Goal: Transaction & Acquisition: Purchase product/service

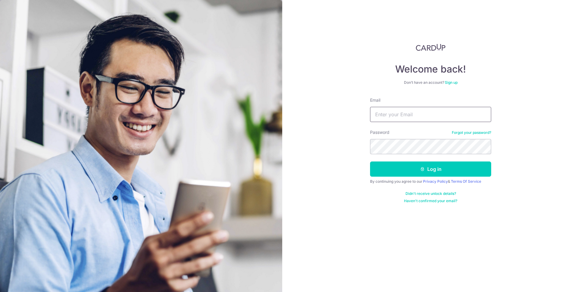
click at [399, 112] on input "Email" at bounding box center [430, 114] width 121 height 15
type input "atayxw@hotmail.com"
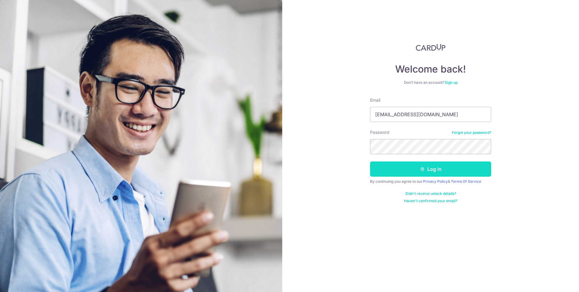
click at [413, 167] on button "Log in" at bounding box center [430, 168] width 121 height 15
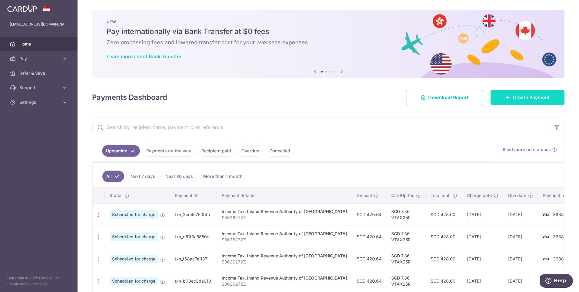
click at [524, 98] on span "Create Payment" at bounding box center [531, 97] width 37 height 7
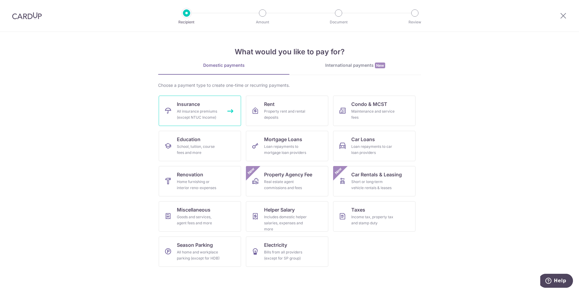
click at [215, 108] on link "Insurance All insurance premiums (except NTUC Income)" at bounding box center [200, 110] width 82 height 30
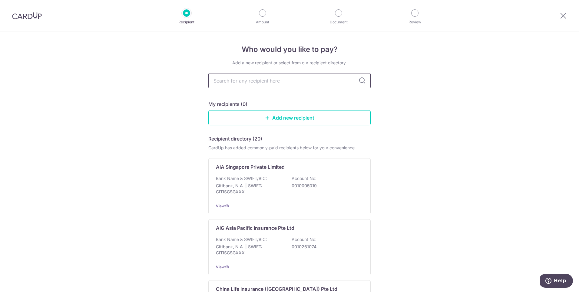
click at [256, 83] on input "text" at bounding box center [290, 80] width 162 height 15
type input "great eastern"
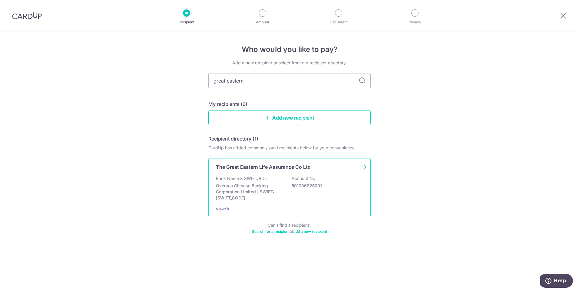
click at [327, 169] on div "The Great Eastern Life Assurance Co Ltd" at bounding box center [286, 166] width 140 height 7
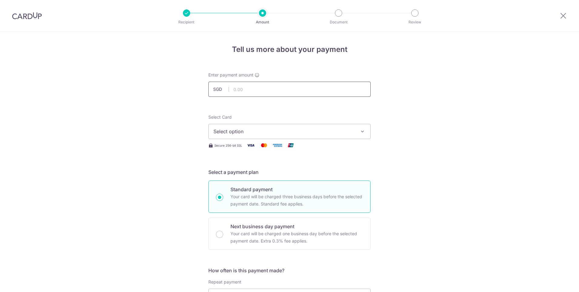
click at [259, 88] on input "text" at bounding box center [290, 89] width 162 height 15
type input "6,519.96"
type input "20/06/2025"
type input "U127727460 Tay Xin-Wang Alphis"
type input "OFF225"
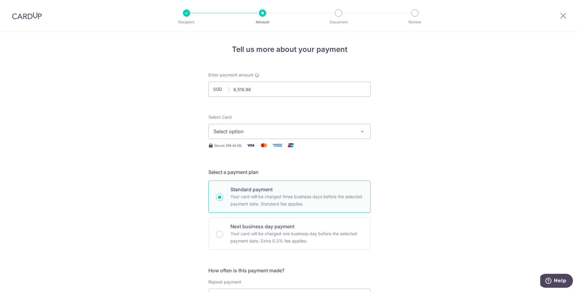
type input "6,519.96"
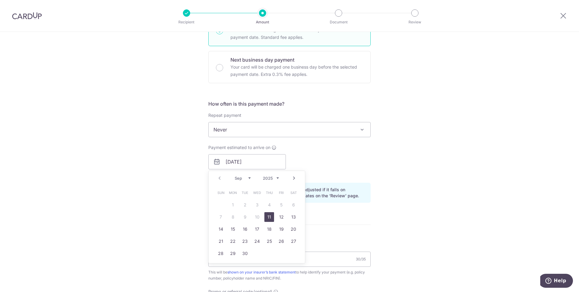
click at [269, 216] on link "11" at bounding box center [270, 217] width 10 height 10
type input "11/09/2025"
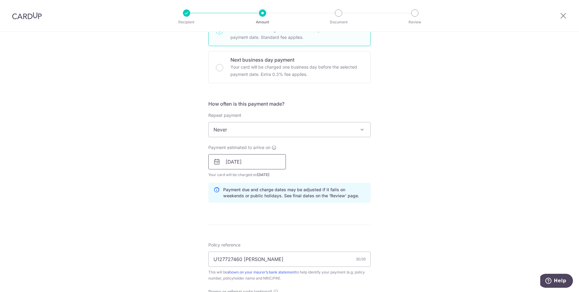
click at [262, 163] on input "11/09/2025" at bounding box center [248, 161] width 78 height 15
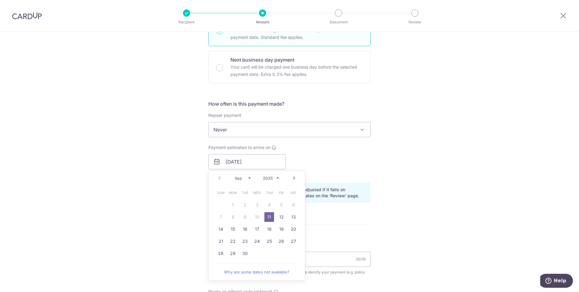
click at [307, 160] on div "Payment estimated to arrive on 11/09/2025 Prev Next Sep Oct Nov Dec 2025 2026 2…" at bounding box center [290, 160] width 170 height 33
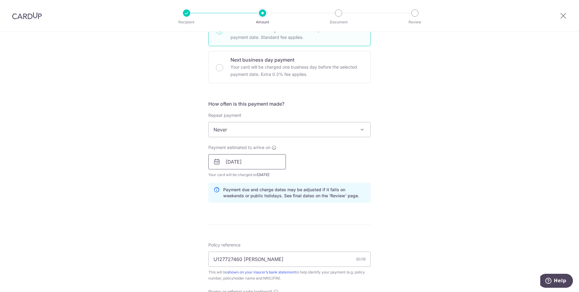
click at [261, 162] on input "11/09/2025" at bounding box center [248, 161] width 78 height 15
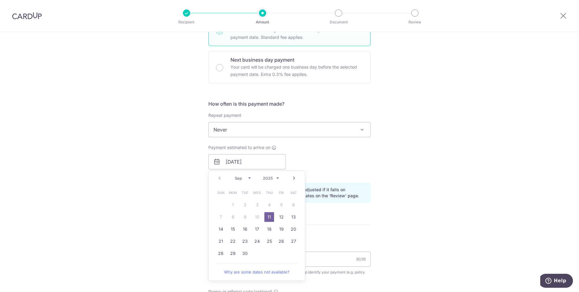
click at [396, 118] on div "Tell us more about your payment Enter payment amount SGD 6,519.96 6519.96 Selec…" at bounding box center [289, 165] width 579 height 600
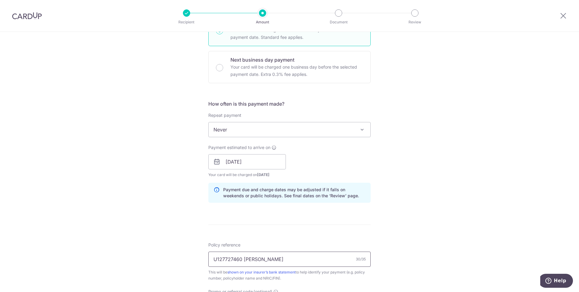
drag, startPoint x: 274, startPoint y: 259, endPoint x: 190, endPoint y: 262, distance: 84.0
click at [190, 262] on div "Tell us more about your payment Enter payment amount SGD 6,519.96 6519.96 Selec…" at bounding box center [289, 165] width 579 height 600
paste input "0212563681"
type input "0212563681 Tay Xin-Wang Alphis"
click at [402, 188] on div "Tell us more about your payment Enter payment amount SGD 6,519.96 6519.96 Selec…" at bounding box center [289, 165] width 579 height 600
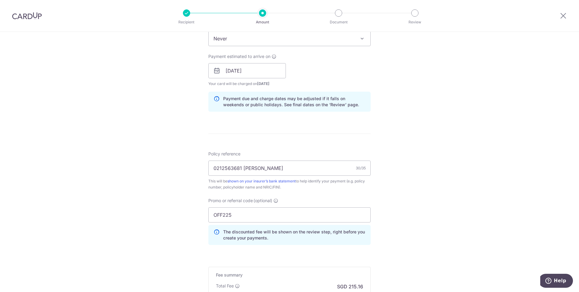
scroll to position [288, 0]
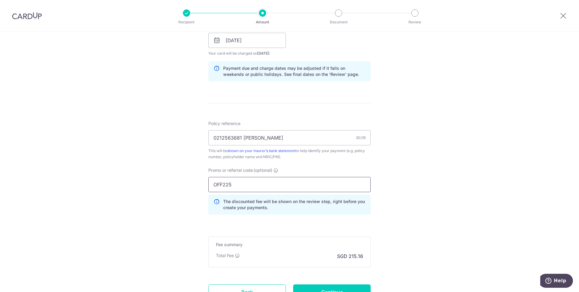
drag, startPoint x: 241, startPoint y: 184, endPoint x: 201, endPoint y: 179, distance: 40.7
click at [202, 179] on div "Tell us more about your payment Enter payment amount SGD 6,519.96 6519.96 Selec…" at bounding box center [289, 44] width 579 height 600
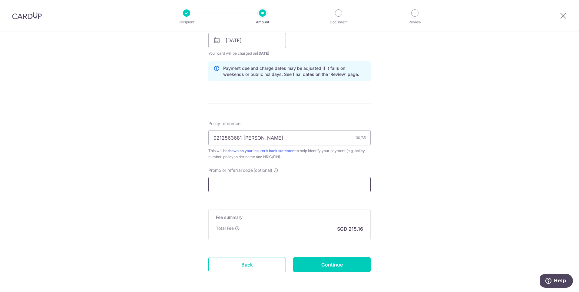
click at [264, 188] on input "Promo or referral code (optional)" at bounding box center [290, 184] width 162 height 15
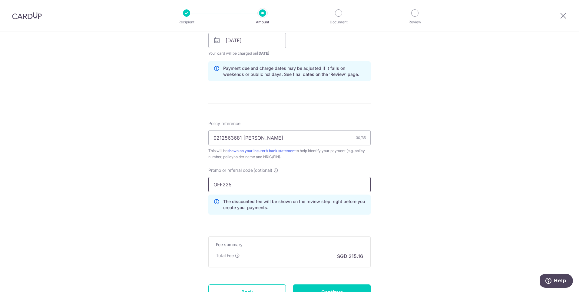
type input "OFF225"
click at [419, 147] on div "Tell us more about your payment Enter payment amount SGD 6,519.96 6519.96 Selec…" at bounding box center [289, 44] width 579 height 600
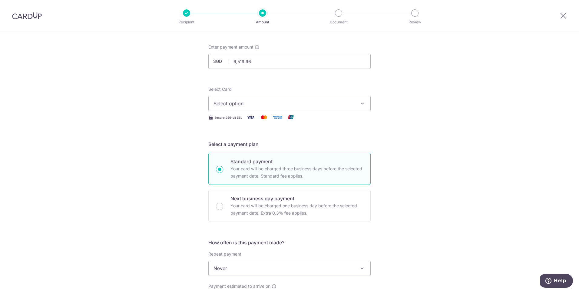
scroll to position [0, 0]
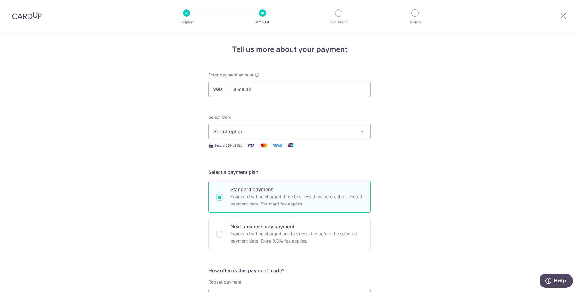
click at [350, 127] on button "Select option" at bounding box center [290, 131] width 162 height 15
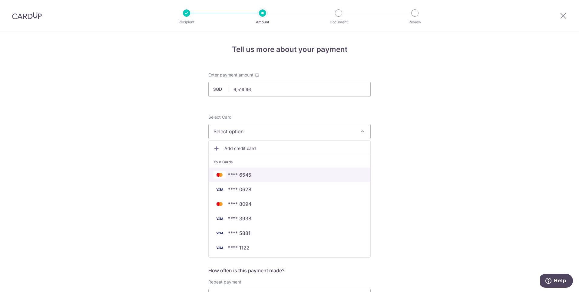
click at [244, 175] on span "**** 6545" at bounding box center [239, 174] width 23 height 7
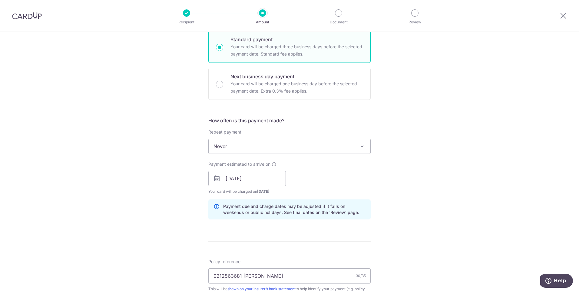
scroll to position [152, 0]
click at [267, 176] on input "11/09/2025" at bounding box center [248, 176] width 78 height 15
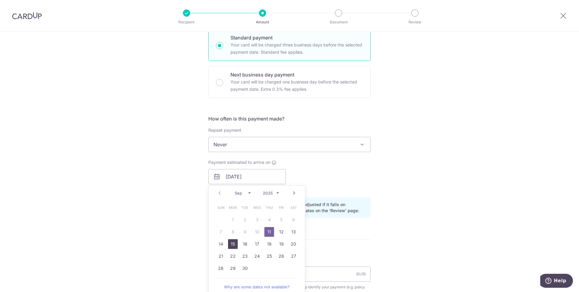
click at [230, 243] on link "15" at bounding box center [233, 244] width 10 height 10
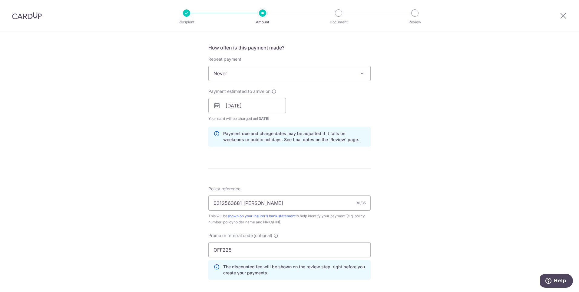
scroll to position [242, 0]
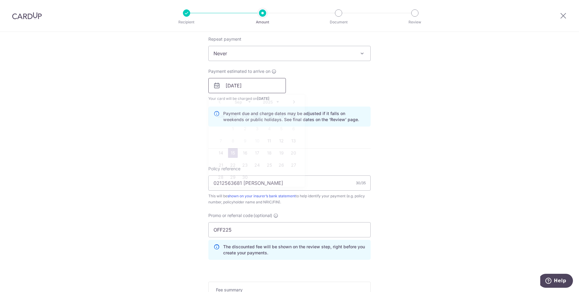
click at [277, 86] on input "15/09/2025" at bounding box center [248, 85] width 78 height 15
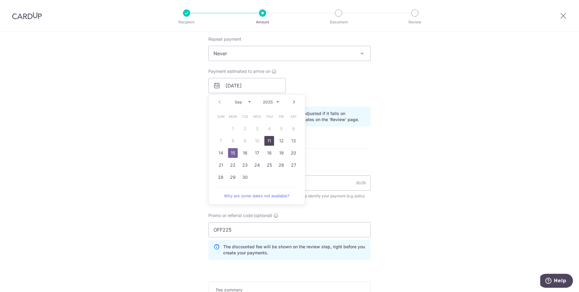
click at [267, 142] on link "11" at bounding box center [270, 141] width 10 height 10
type input "11/09/2025"
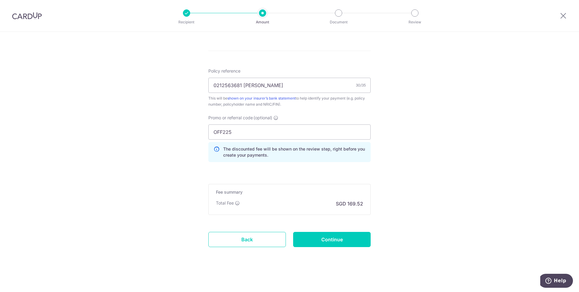
scroll to position [341, 0]
click at [352, 240] on input "Continue" at bounding box center [332, 238] width 78 height 15
type input "Create Schedule"
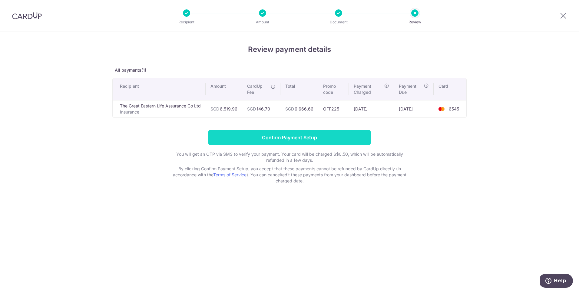
click at [315, 135] on input "Confirm Payment Setup" at bounding box center [290, 137] width 162 height 15
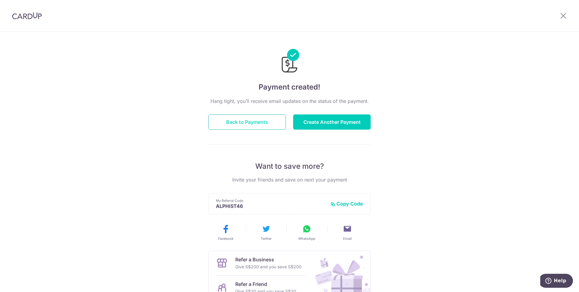
click at [257, 125] on button "Back to Payments" at bounding box center [248, 121] width 78 height 15
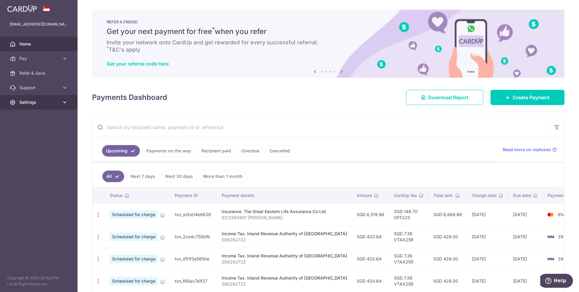
click at [60, 102] on link "Settings" at bounding box center [39, 102] width 78 height 15
click at [41, 132] on span "Logout" at bounding box center [39, 131] width 40 height 6
